Goal: Task Accomplishment & Management: Manage account settings

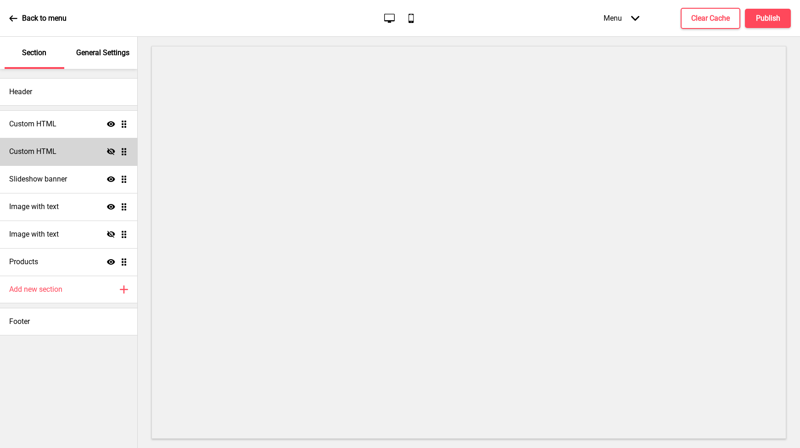
click at [50, 152] on h4 "Custom HTML" at bounding box center [32, 151] width 47 height 10
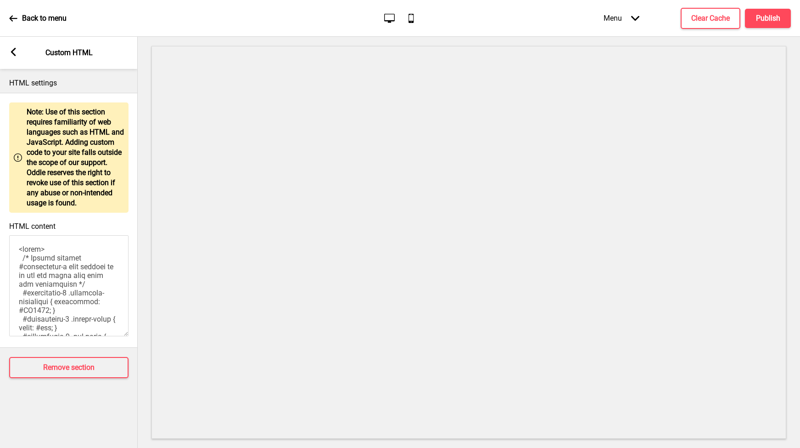
click at [13, 56] on div "Arrow left" at bounding box center [13, 53] width 8 height 10
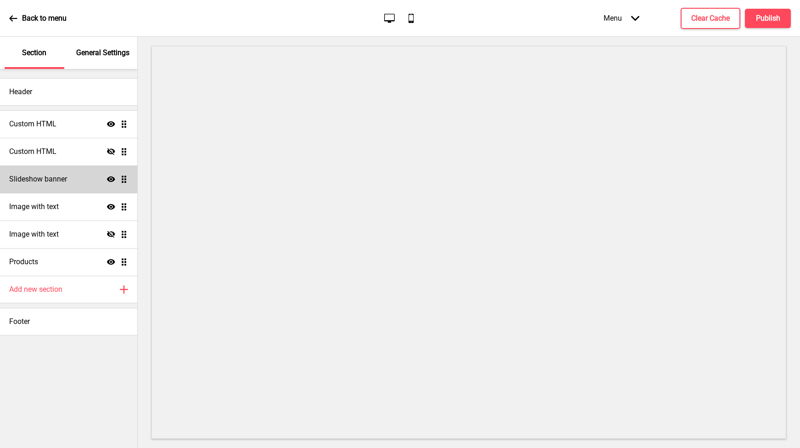
click at [58, 185] on div "Slideshow banner Show Drag" at bounding box center [68, 179] width 137 height 28
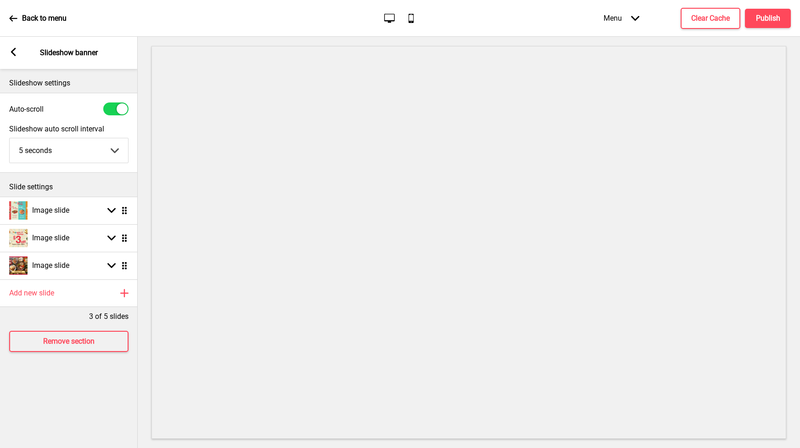
click at [11, 52] on icon at bounding box center [13, 52] width 5 height 8
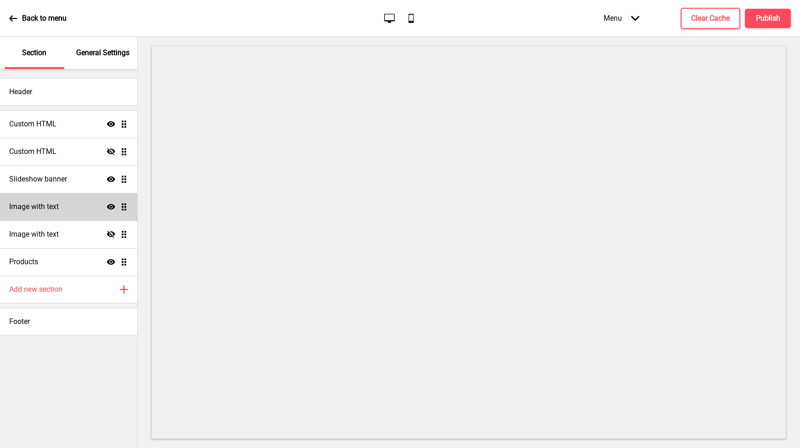
click at [63, 210] on div "Image with text Show Drag" at bounding box center [68, 207] width 137 height 28
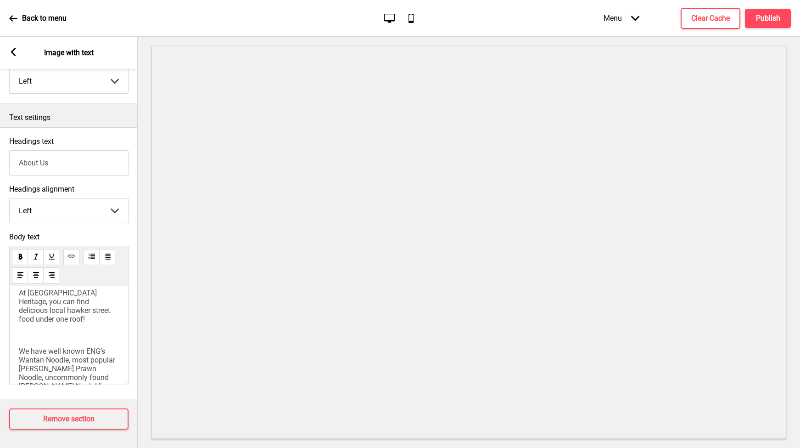
scroll to position [22, 0]
click at [98, 334] on span "We have well known ENG’s Wantan Noodle, most popular [PERSON_NAME] Prawn Noodle…" at bounding box center [69, 395] width 101 height 122
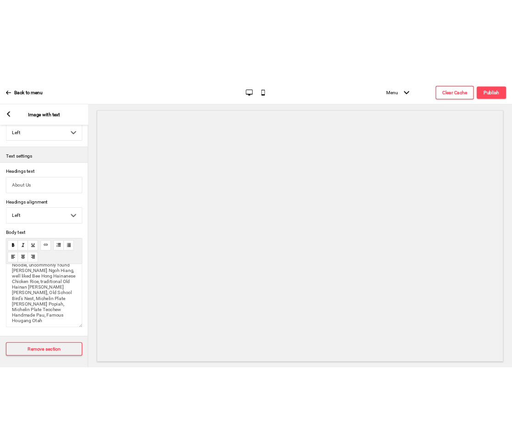
scroll to position [125, 0]
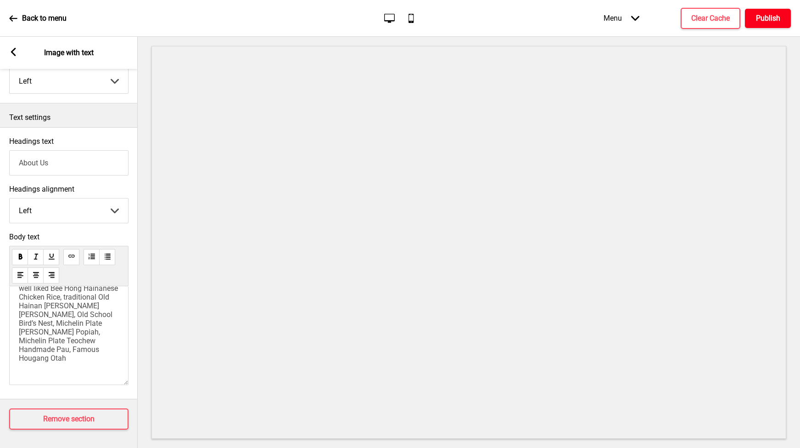
click at [759, 19] on h4 "Publish" at bounding box center [768, 18] width 24 height 10
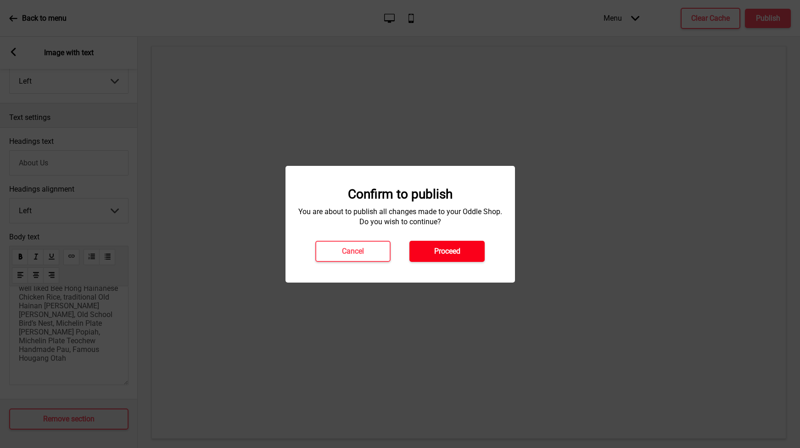
click at [460, 252] on h4 "Proceed" at bounding box center [447, 251] width 26 height 10
